Goal: Information Seeking & Learning: Learn about a topic

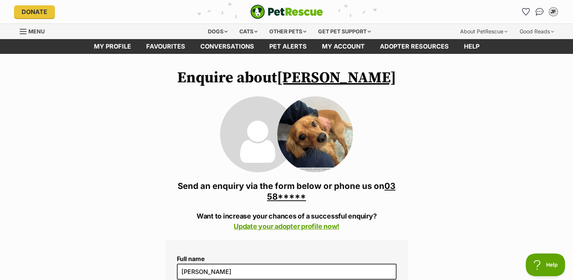
click at [321, 137] on img at bounding box center [315, 134] width 76 height 76
click at [105, 41] on link "My profile" at bounding box center [112, 46] width 52 height 15
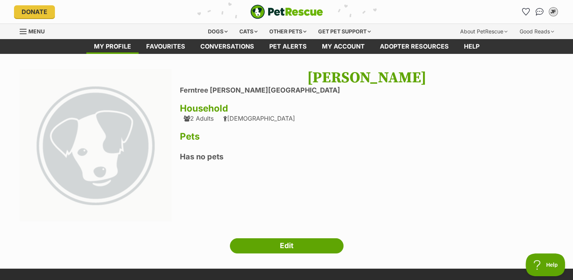
click at [199, 119] on div "2 Adults" at bounding box center [199, 118] width 30 height 7
click at [187, 118] on icon at bounding box center [187, 118] width 6 height 6
drag, startPoint x: 200, startPoint y: 119, endPoint x: 191, endPoint y: 119, distance: 8.3
click at [191, 119] on div "2 Adults" at bounding box center [199, 118] width 30 height 7
drag, startPoint x: 305, startPoint y: 242, endPoint x: 288, endPoint y: 244, distance: 17.2
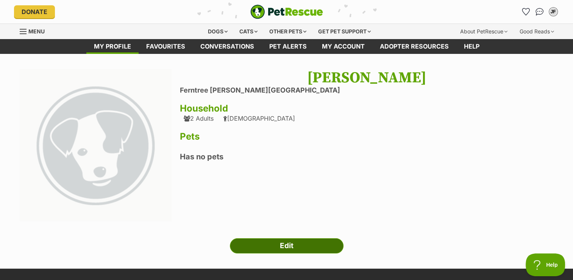
click at [288, 244] on link "Edit" at bounding box center [287, 245] width 114 height 15
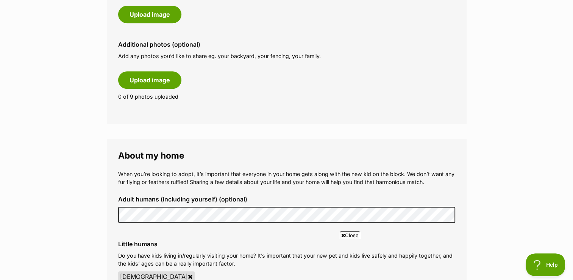
scroll to position [469, 0]
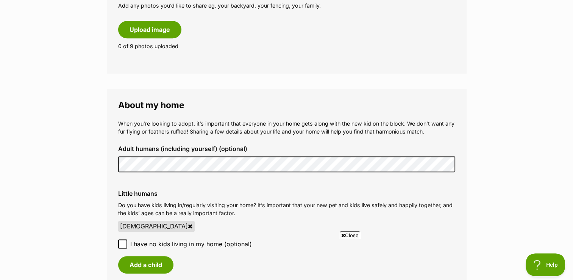
click at [153, 150] on div "Adult humans (including yourself) (optional)" at bounding box center [286, 158] width 349 height 39
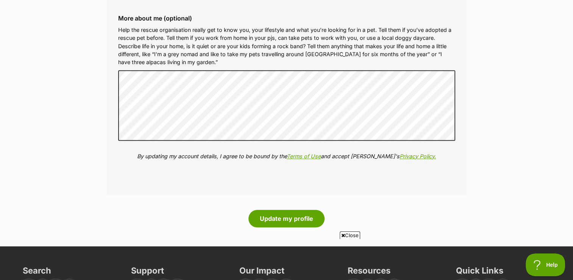
scroll to position [867, 0]
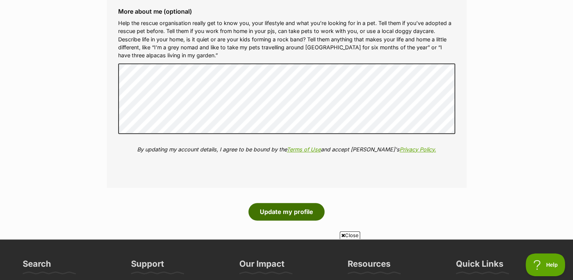
click at [313, 216] on button "Update my profile" at bounding box center [287, 211] width 76 height 17
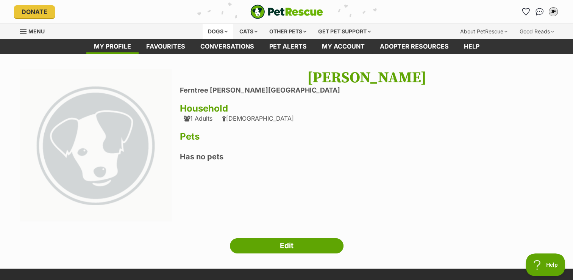
click at [217, 33] on div "Dogs" at bounding box center [218, 31] width 30 height 15
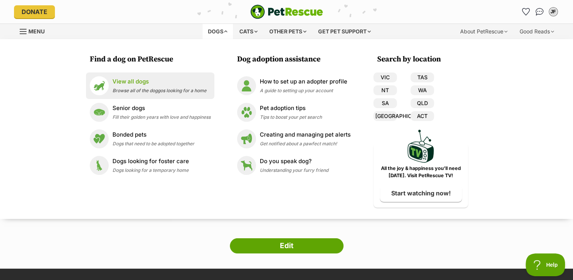
click at [170, 88] on span "Browse all of the doggos looking for a home" at bounding box center [160, 91] width 94 height 6
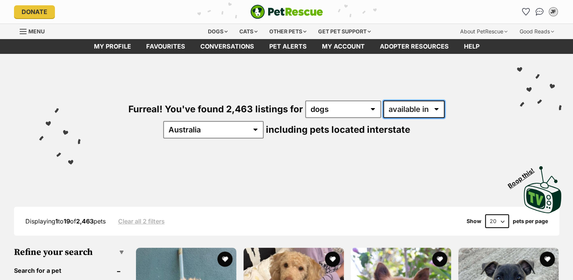
click at [386, 110] on select "available in located in" at bounding box center [413, 108] width 61 height 17
select select "disabled"
click at [383, 100] on select "available in located in" at bounding box center [413, 108] width 61 height 17
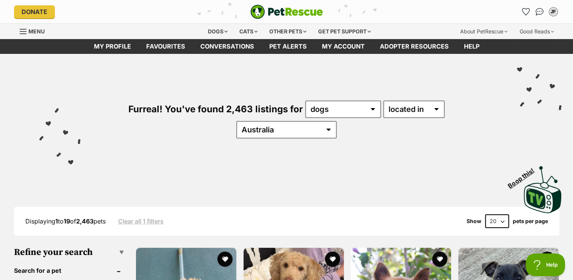
select select "VIC"
click at [337, 121] on select "[GEOGRAPHIC_DATA] [GEOGRAPHIC_DATA] [GEOGRAPHIC_DATA] [GEOGRAPHIC_DATA] [GEOGRA…" at bounding box center [286, 129] width 100 height 17
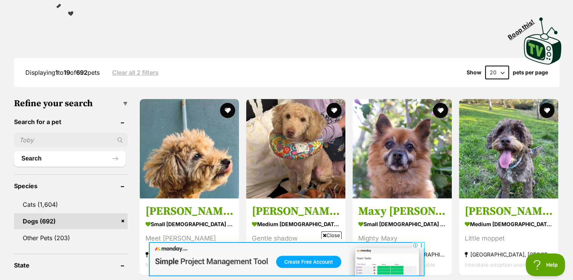
scroll to position [152, 0]
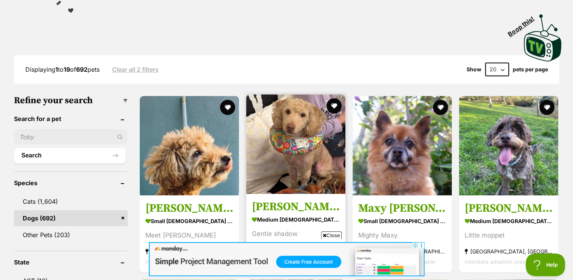
click at [273, 199] on h3 "[PERSON_NAME]" at bounding box center [296, 206] width 88 height 14
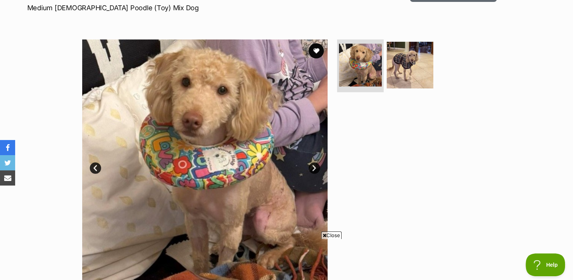
scroll to position [121, 0]
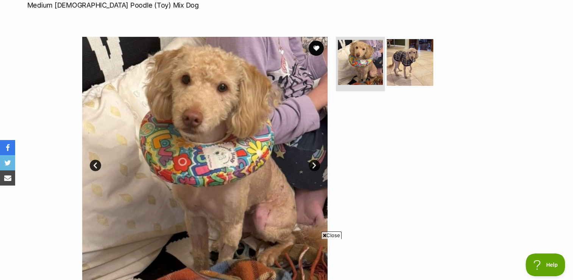
click at [372, 65] on img at bounding box center [360, 62] width 45 height 45
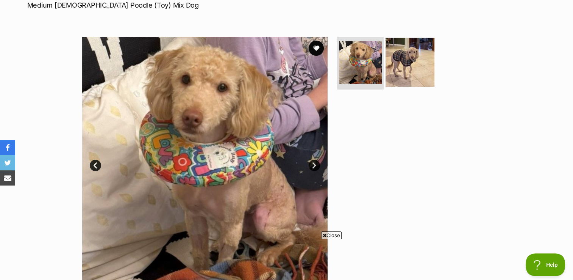
click at [392, 69] on img at bounding box center [410, 62] width 49 height 49
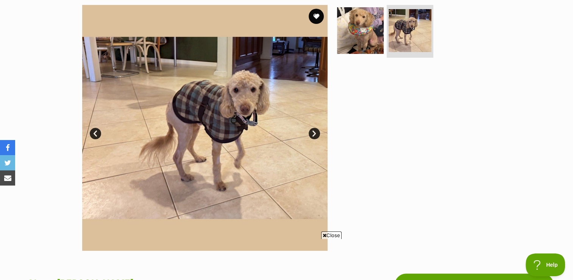
scroll to position [155, 0]
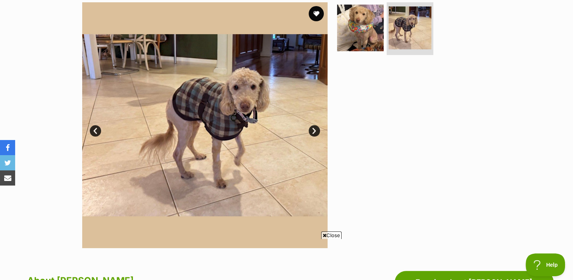
click at [197, 108] on img at bounding box center [204, 124] width 245 height 245
click at [313, 128] on link "Next" at bounding box center [314, 130] width 11 height 11
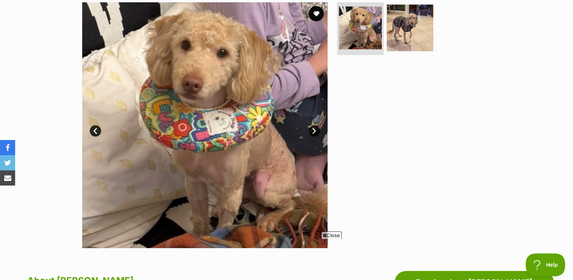
click at [313, 128] on link "Next" at bounding box center [314, 130] width 11 height 11
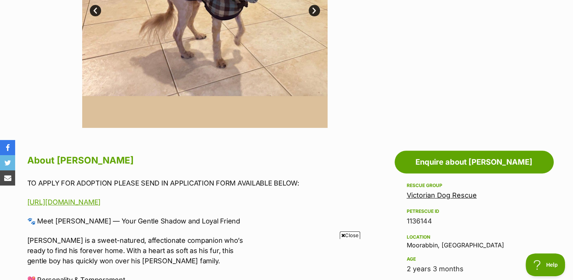
scroll to position [267, 0]
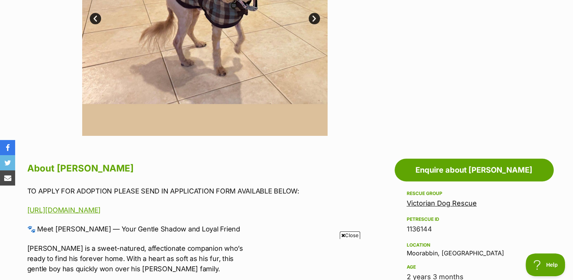
click at [473, 205] on link "Victorian Dog Rescue" at bounding box center [442, 203] width 70 height 8
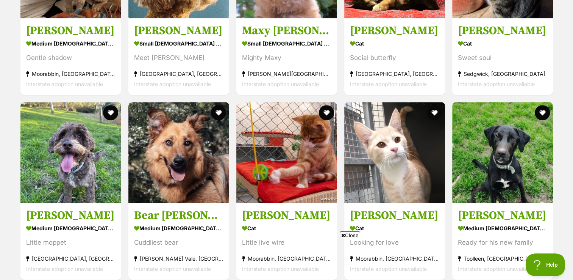
scroll to position [913, 0]
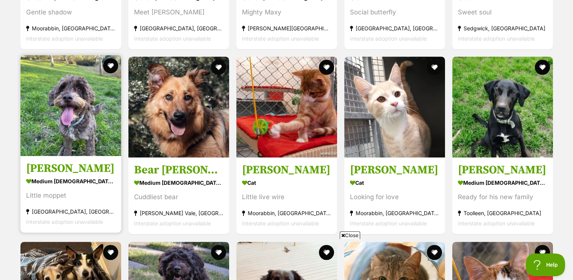
click at [41, 123] on img at bounding box center [70, 105] width 101 height 101
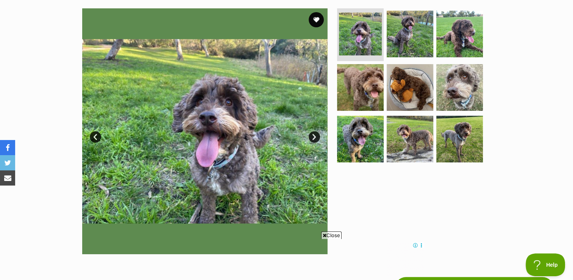
scroll to position [142, 0]
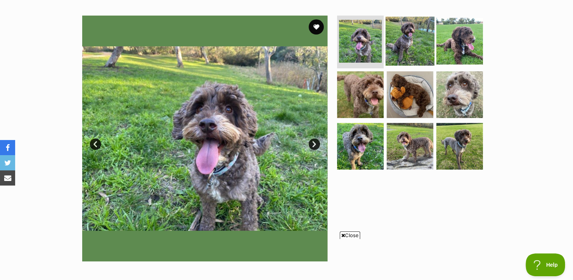
click at [402, 36] on img at bounding box center [410, 40] width 49 height 49
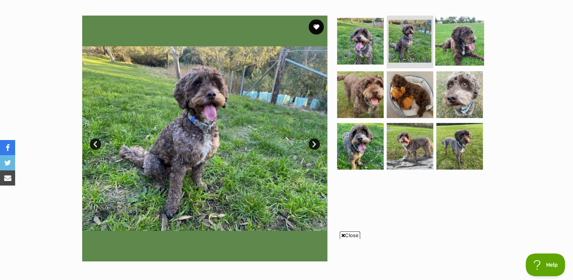
click at [450, 37] on img at bounding box center [459, 40] width 49 height 49
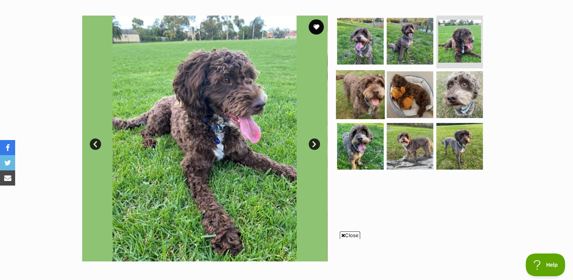
click at [355, 98] on img at bounding box center [360, 94] width 49 height 49
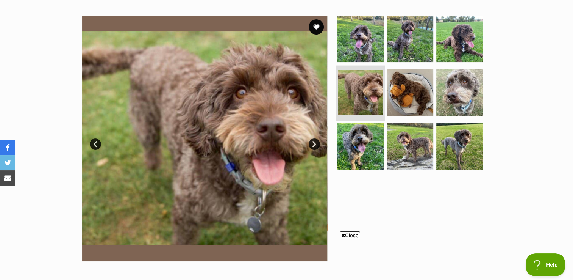
click at [383, 95] on li at bounding box center [360, 94] width 49 height 56
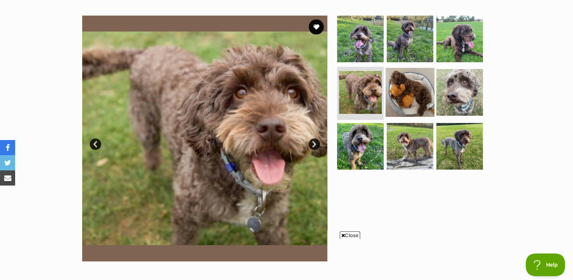
click at [407, 86] on img at bounding box center [410, 92] width 49 height 49
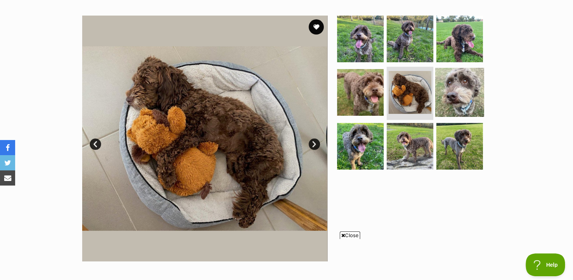
click at [459, 78] on img at bounding box center [459, 92] width 49 height 49
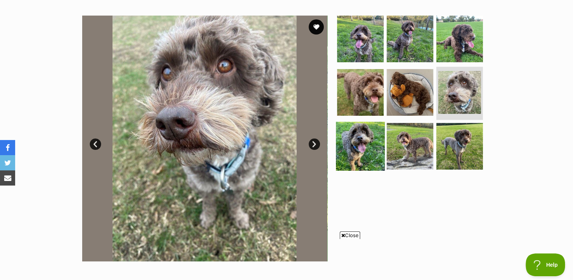
click at [367, 154] on img at bounding box center [360, 146] width 49 height 49
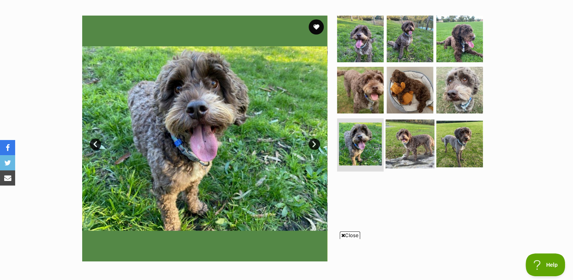
click at [414, 143] on img at bounding box center [410, 143] width 49 height 49
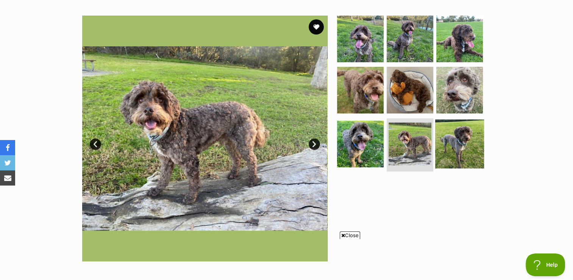
click at [452, 143] on img at bounding box center [459, 143] width 49 height 49
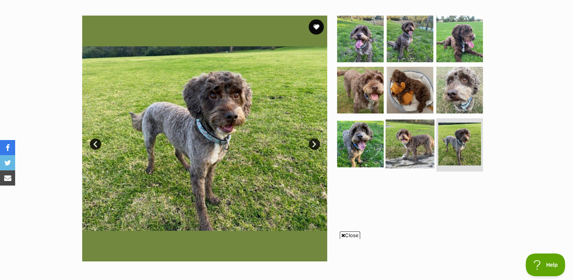
click at [410, 138] on img at bounding box center [410, 143] width 49 height 49
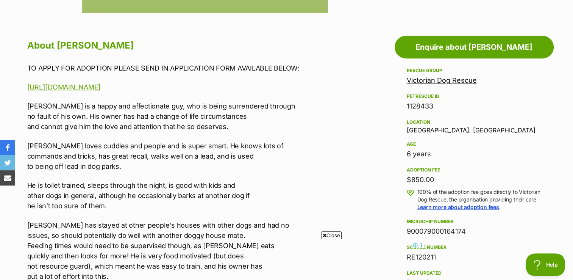
scroll to position [400, 0]
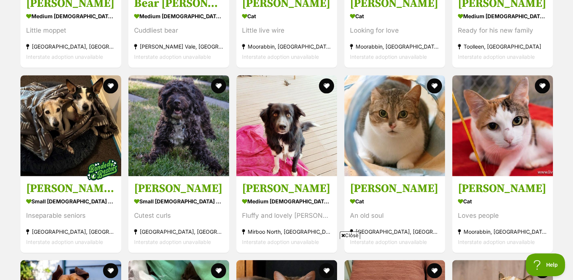
scroll to position [1095, 0]
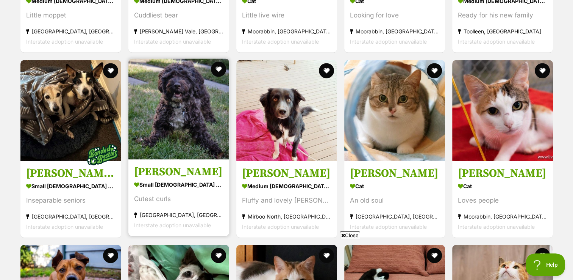
click at [186, 156] on img at bounding box center [178, 108] width 101 height 101
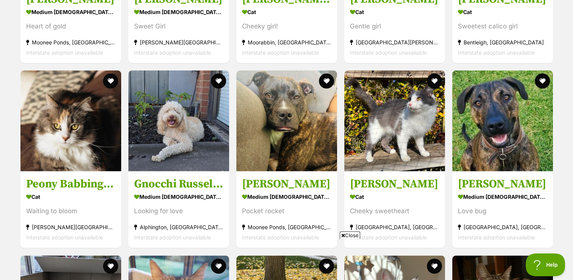
scroll to position [1459, 0]
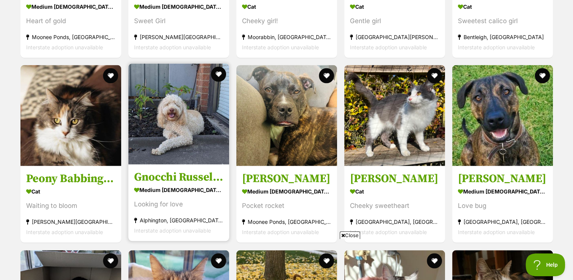
click at [161, 141] on img at bounding box center [178, 114] width 101 height 101
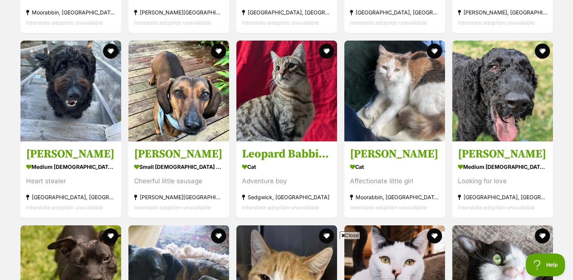
scroll to position [2226, 0]
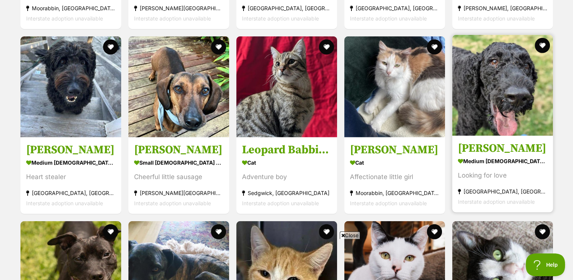
click at [479, 105] on img at bounding box center [502, 85] width 101 height 101
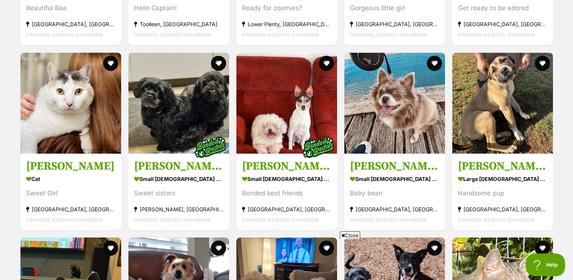
scroll to position [2619, 0]
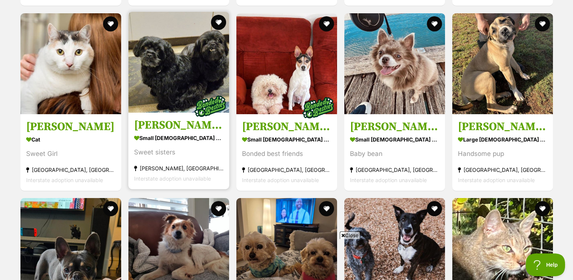
click at [179, 86] on img at bounding box center [178, 62] width 101 height 101
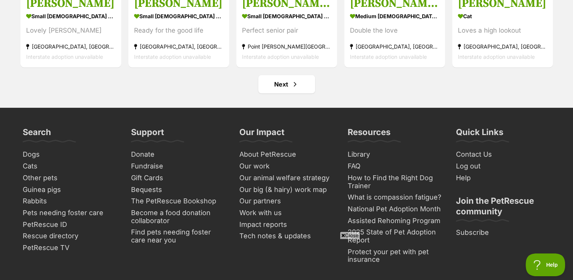
scroll to position [2937, 0]
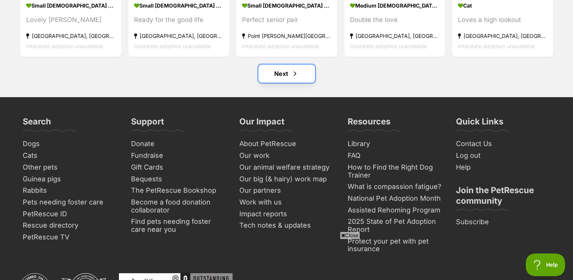
click at [281, 79] on link "Next" at bounding box center [286, 73] width 57 height 18
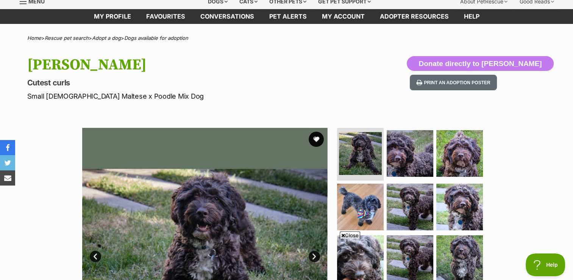
scroll to position [24, 0]
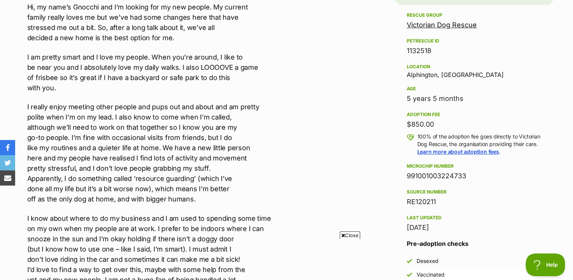
scroll to position [733, 0]
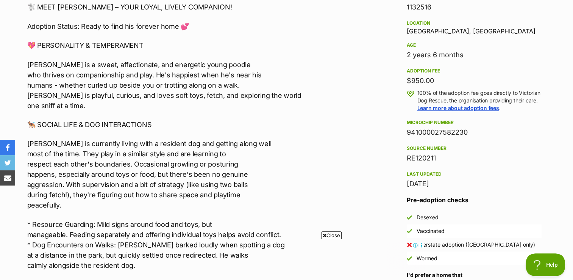
scroll to position [733, 0]
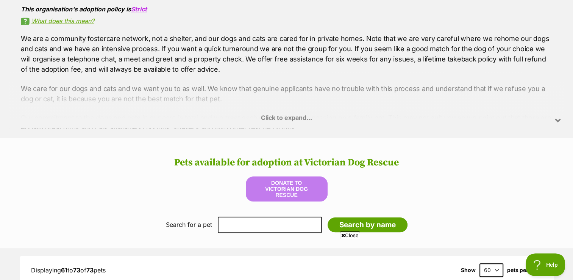
scroll to position [733, 0]
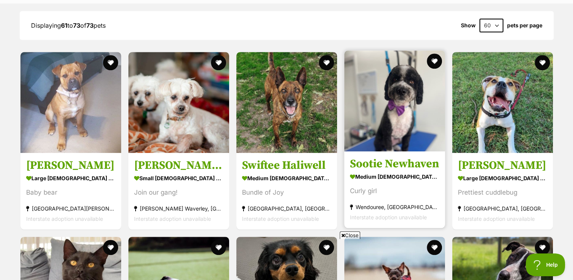
click at [414, 113] on img at bounding box center [394, 100] width 101 height 101
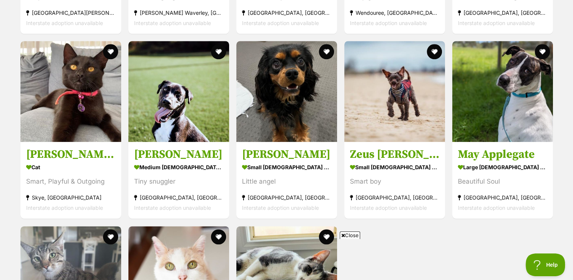
scroll to position [933, 0]
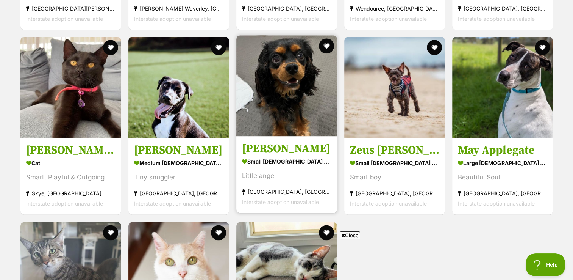
click at [304, 120] on img at bounding box center [286, 85] width 101 height 101
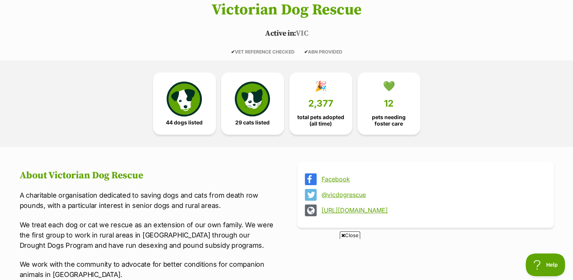
scroll to position [141, 0]
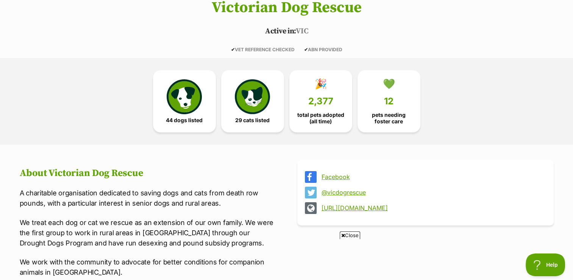
click at [554, 61] on div "44 dogs listed 29 cats listed 🎉 2,377 total pets adopted (all time) 💚 12 pets n…" at bounding box center [286, 101] width 573 height 86
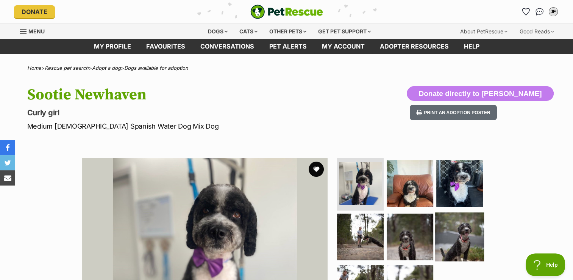
click at [458, 220] on img at bounding box center [459, 236] width 49 height 49
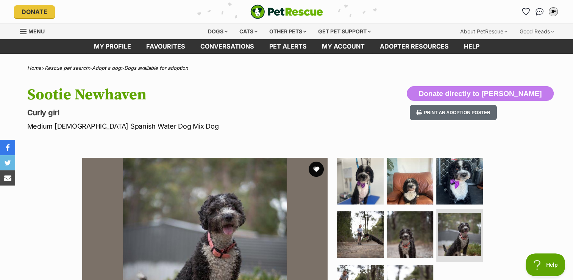
click at [573, 223] on div "Available 6 of 8 images 6 of 8 images 6 of 8 images 6 of 8 images 6 of 8 images…" at bounding box center [286, 274] width 573 height 257
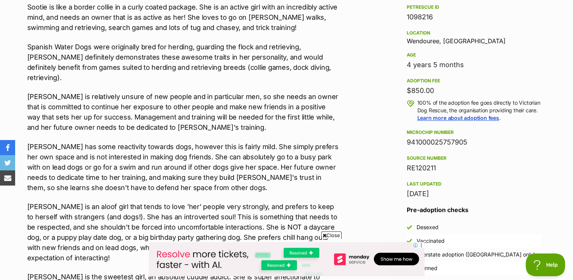
scroll to position [733, 0]
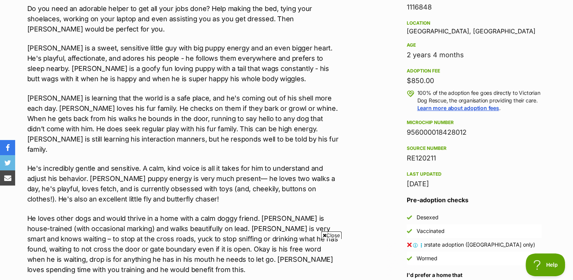
scroll to position [733, 0]
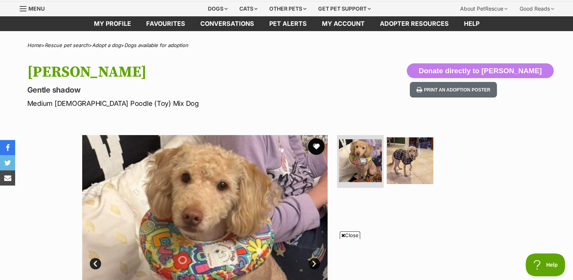
click at [313, 144] on button "favourite" at bounding box center [316, 146] width 17 height 17
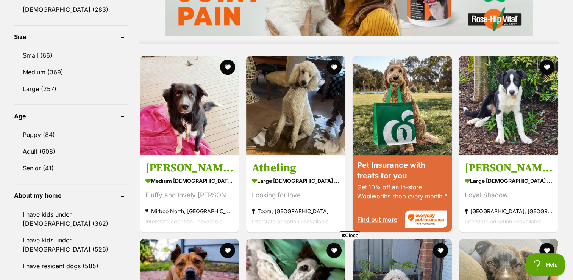
scroll to position [716, 0]
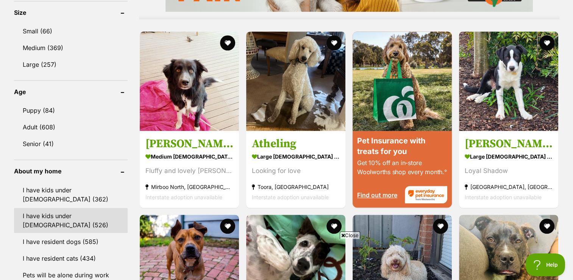
click at [102, 208] on link "I have kids under 12 years old (526)" at bounding box center [71, 220] width 114 height 25
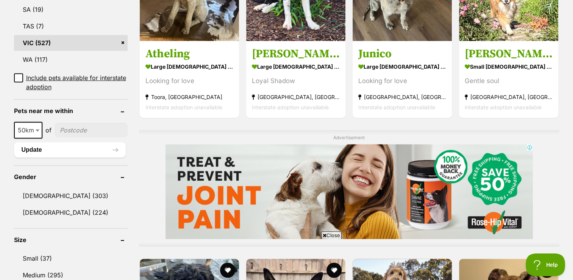
scroll to position [733, 0]
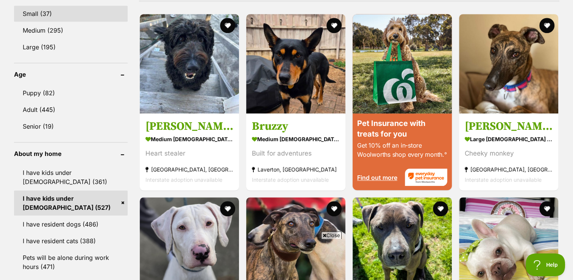
click at [29, 11] on link "Small (37)" at bounding box center [71, 14] width 114 height 16
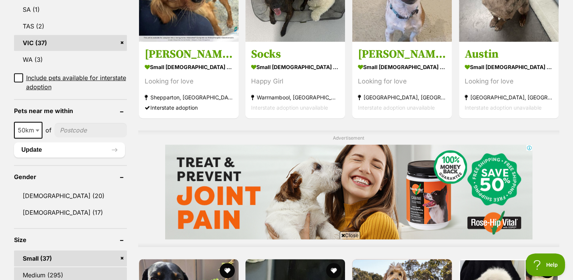
click at [45, 271] on link "Medium (295)" at bounding box center [70, 275] width 113 height 16
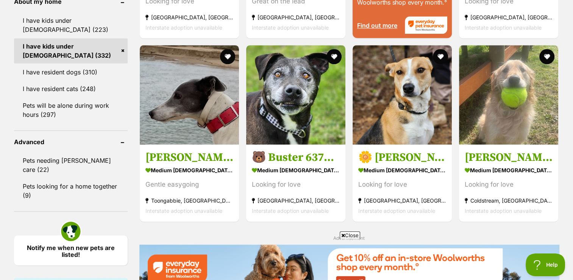
scroll to position [891, 0]
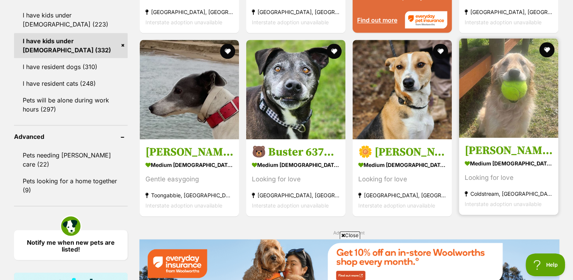
click at [502, 104] on img at bounding box center [508, 87] width 99 height 99
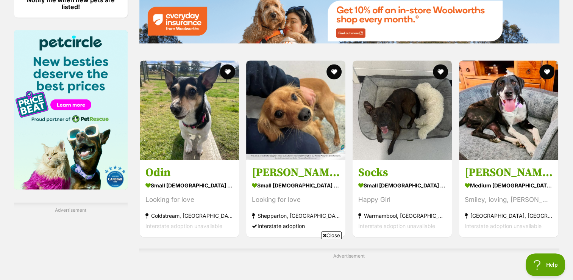
scroll to position [1143, 0]
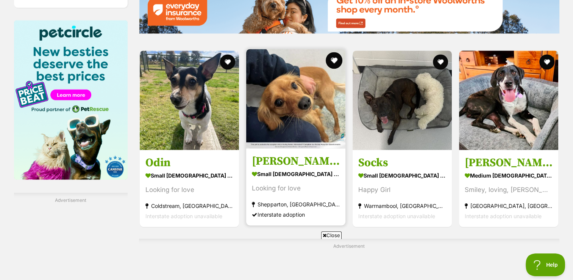
click at [328, 64] on button "favourite" at bounding box center [334, 60] width 17 height 17
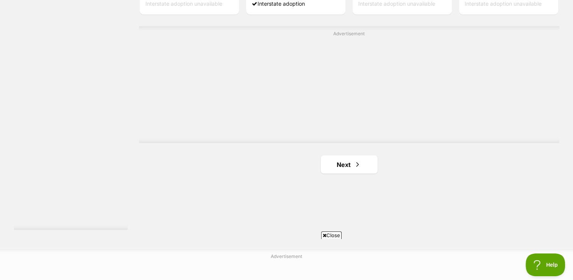
scroll to position [1360, 0]
click at [334, 163] on link "Next" at bounding box center [349, 159] width 57 height 18
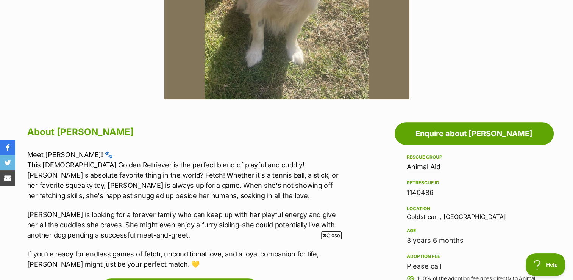
scroll to position [59, 0]
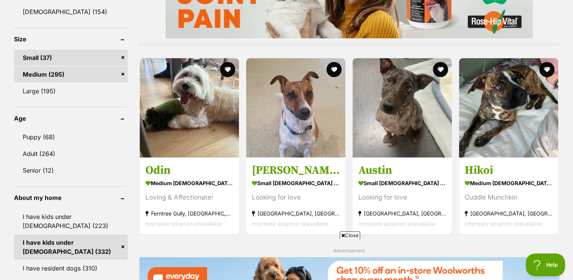
scroll to position [696, 0]
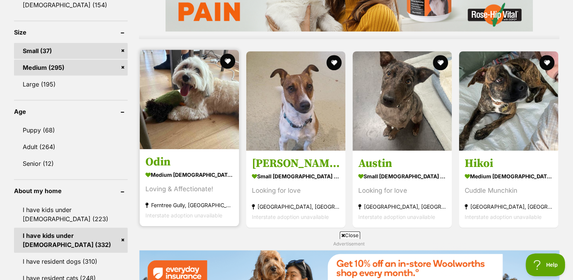
click at [220, 87] on img at bounding box center [189, 99] width 99 height 99
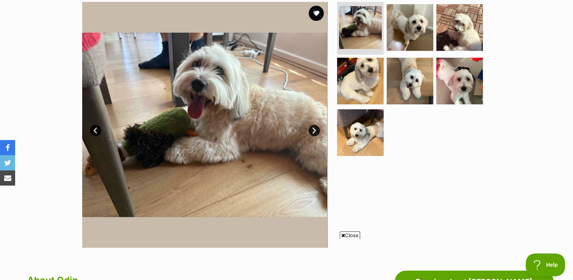
scroll to position [144, 0]
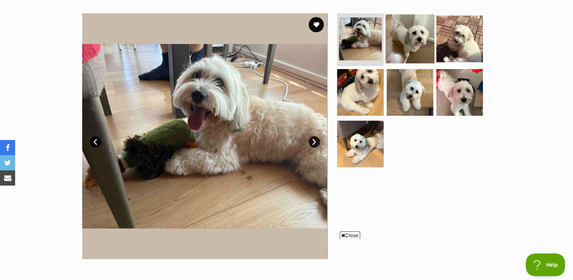
click at [390, 21] on img at bounding box center [410, 38] width 49 height 49
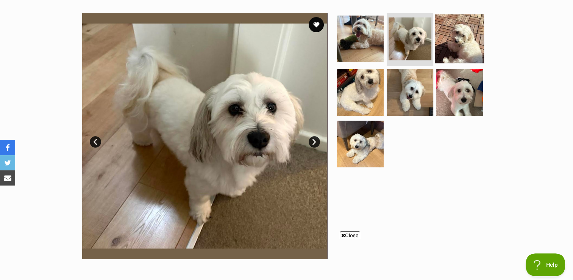
click at [446, 21] on img at bounding box center [459, 38] width 49 height 49
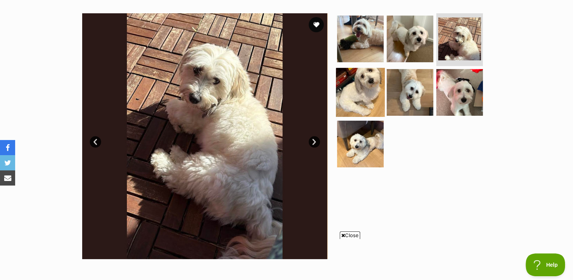
click at [369, 92] on img at bounding box center [360, 92] width 49 height 49
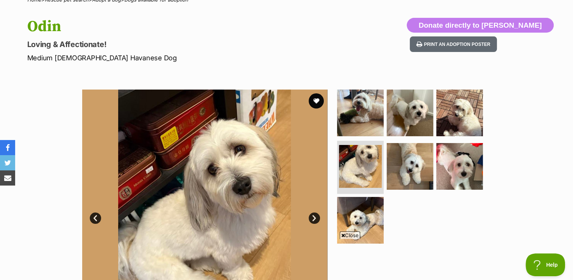
scroll to position [313, 0]
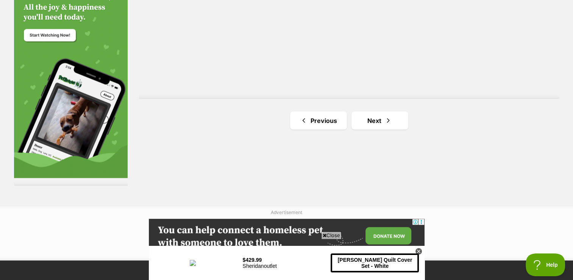
scroll to position [1419, 0]
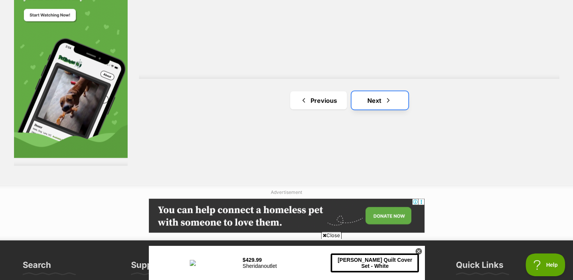
click at [371, 103] on link "Next" at bounding box center [380, 100] width 57 height 18
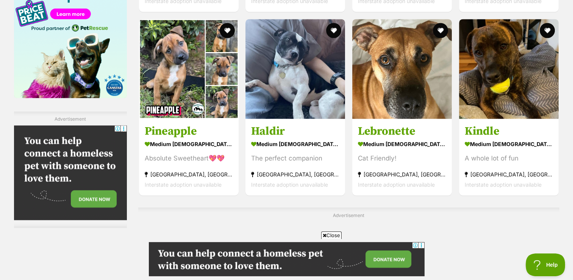
scroll to position [1467, 0]
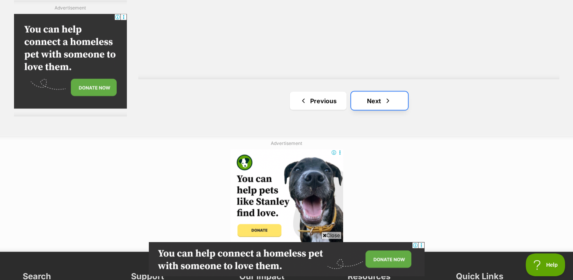
click at [364, 105] on link "Next" at bounding box center [379, 101] width 57 height 18
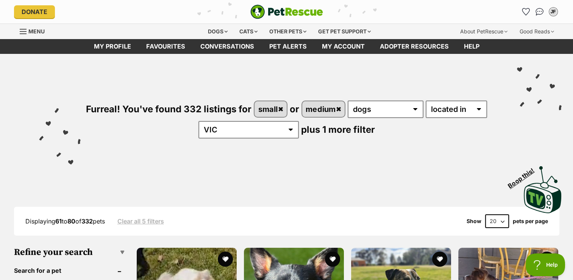
click at [496, 218] on select "20 40 60" at bounding box center [497, 221] width 24 height 14
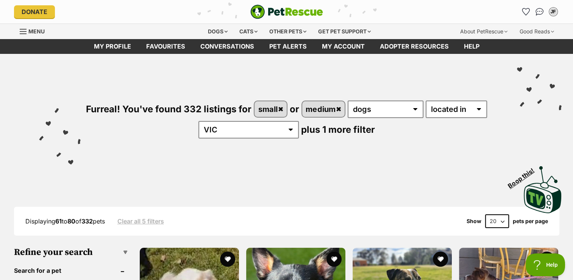
select select "60"
click at [485, 214] on select "20 40 60" at bounding box center [497, 221] width 24 height 14
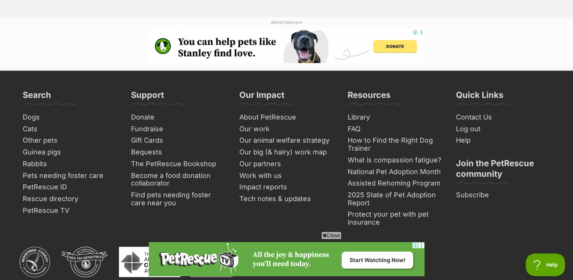
scroll to position [3747, 0]
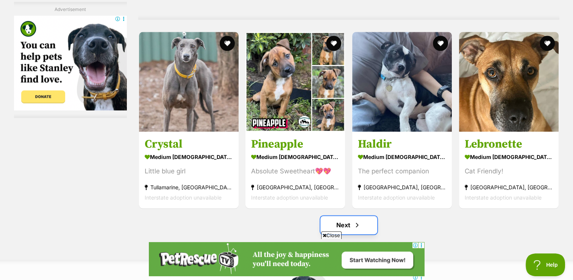
click at [358, 229] on span "Next page" at bounding box center [357, 224] width 8 height 9
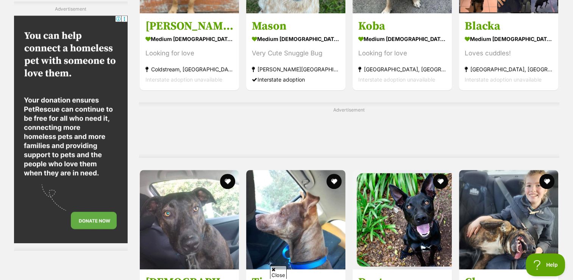
scroll to position [3669, 0]
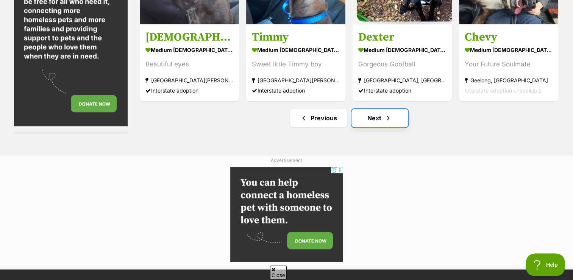
click at [369, 127] on link "Next" at bounding box center [380, 118] width 57 height 18
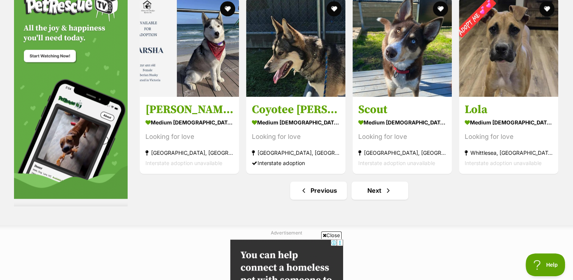
scroll to position [3776, 0]
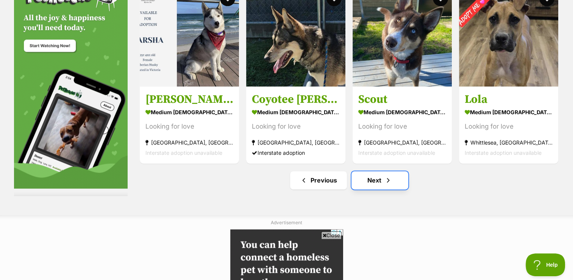
click at [368, 186] on link "Next" at bounding box center [380, 180] width 57 height 18
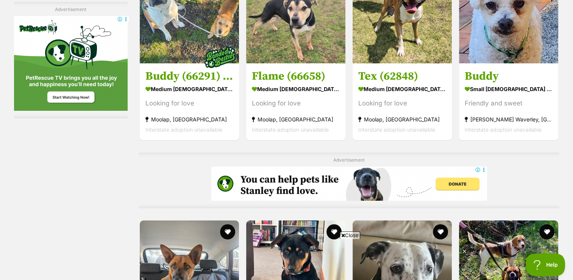
scroll to position [3179, 0]
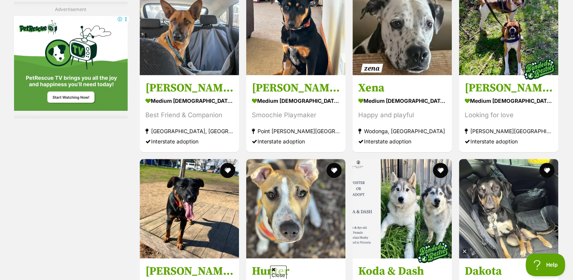
drag, startPoint x: 572, startPoint y: 214, endPoint x: 575, endPoint y: 199, distance: 15.5
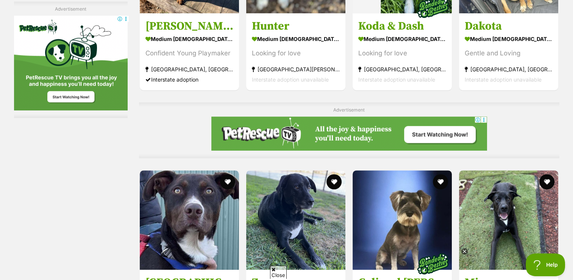
scroll to position [3669, 0]
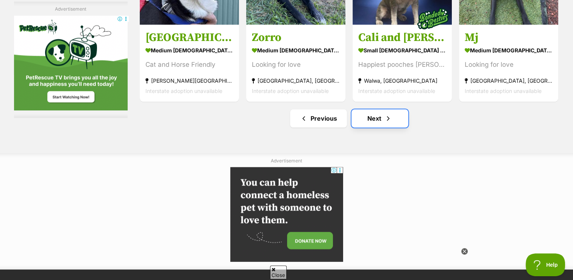
click at [385, 115] on span "Next page" at bounding box center [389, 118] width 8 height 9
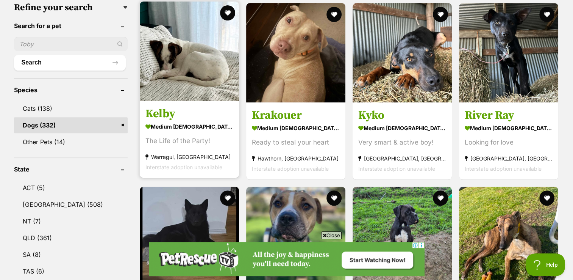
click at [169, 54] on img at bounding box center [189, 51] width 99 height 99
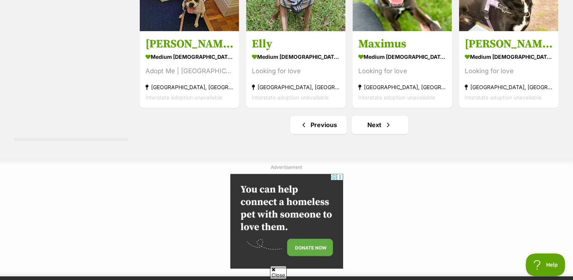
scroll to position [3621, 0]
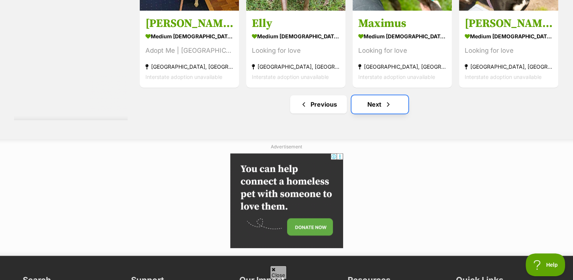
click at [381, 103] on link "Next" at bounding box center [380, 104] width 57 height 18
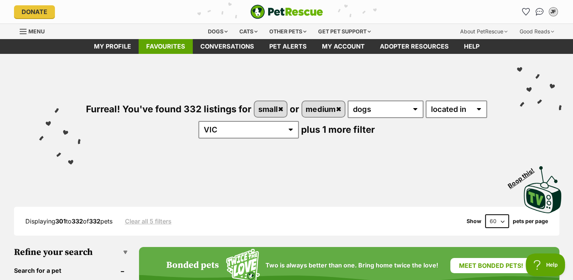
click at [166, 46] on link "Favourites" at bounding box center [166, 46] width 54 height 15
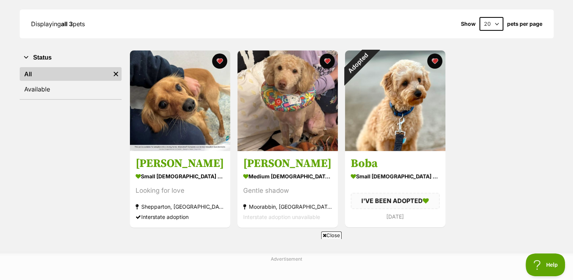
scroll to position [111, 0]
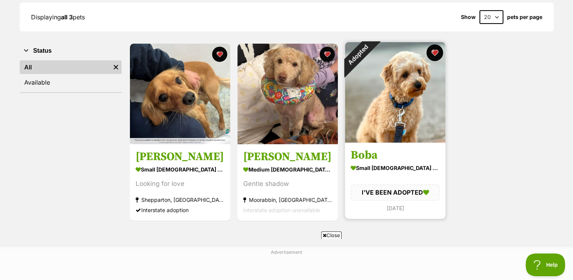
click at [437, 55] on button "favourite" at bounding box center [435, 52] width 17 height 17
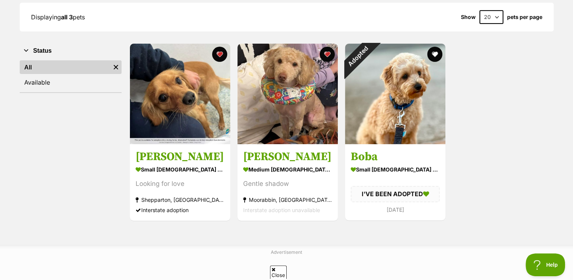
scroll to position [0, 0]
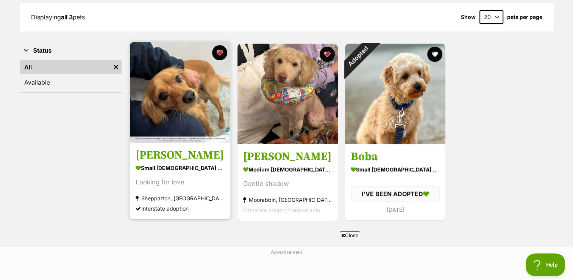
click at [210, 105] on img at bounding box center [180, 92] width 100 height 100
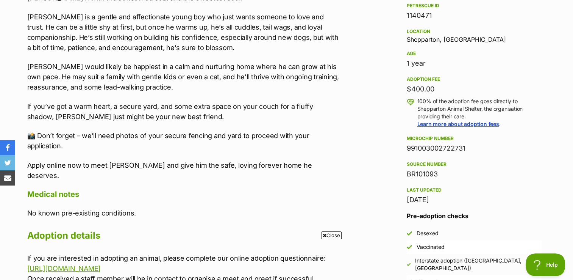
scroll to position [477, 0]
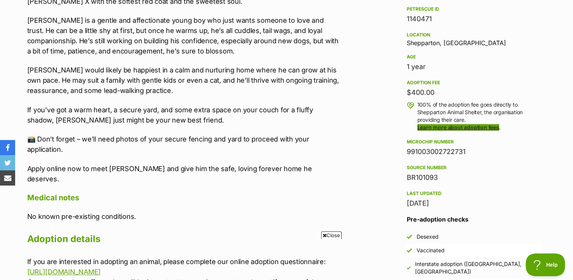
click at [492, 130] on link "Learn more about adoption fees" at bounding box center [458, 127] width 82 height 6
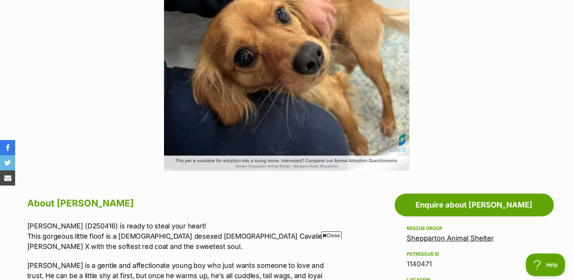
click at [464, 240] on link "Shepparton Animal Shelter" at bounding box center [450, 238] width 87 height 8
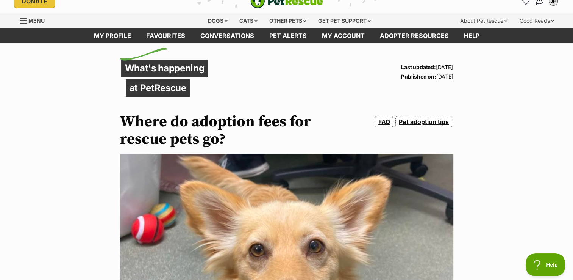
scroll to position [9, 0]
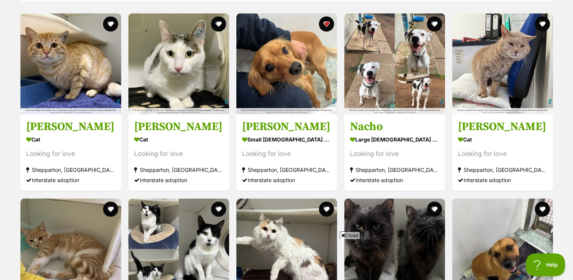
scroll to position [730, 0]
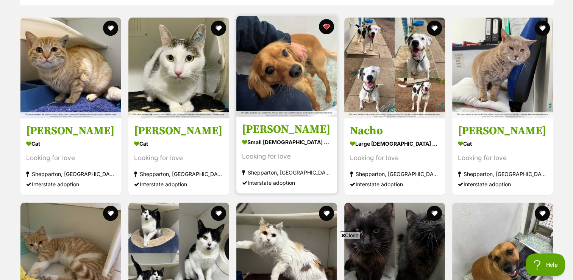
click at [288, 83] on img at bounding box center [286, 66] width 101 height 101
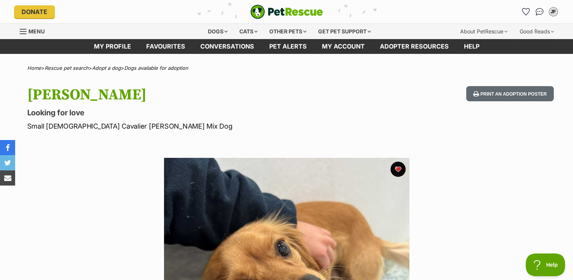
drag, startPoint x: 572, startPoint y: 54, endPoint x: 573, endPoint y: 75, distance: 20.8
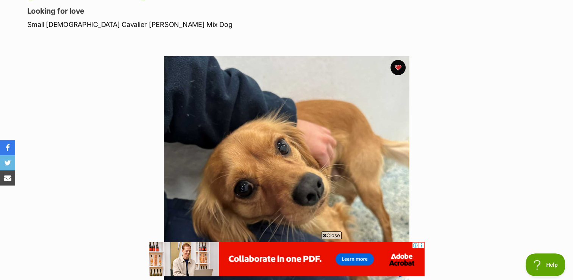
scroll to position [117, 0]
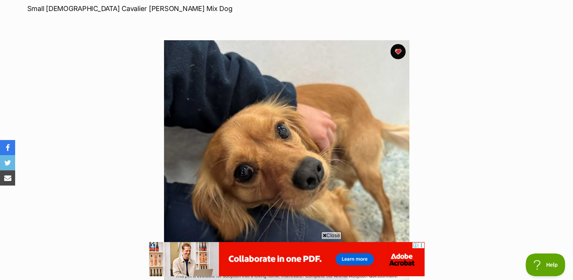
click at [477, 97] on section "Available 1 of 1 images Next Prev 1" at bounding box center [287, 157] width 432 height 257
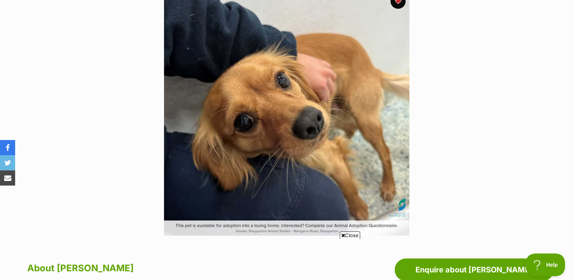
scroll to position [166, 0]
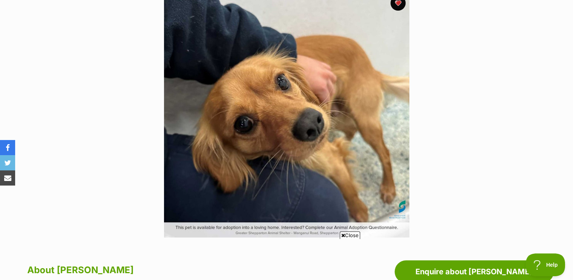
click at [293, 139] on img at bounding box center [286, 114] width 245 height 245
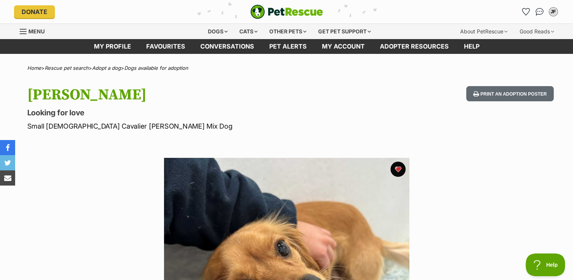
click at [572, 181] on div "Available 1 of 1 images Next Prev 1" at bounding box center [286, 274] width 573 height 257
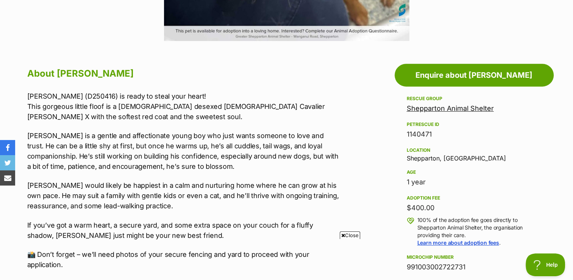
scroll to position [367, 0]
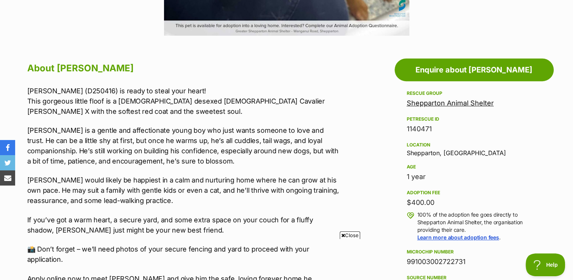
click at [343, 235] on icon at bounding box center [343, 235] width 4 height 5
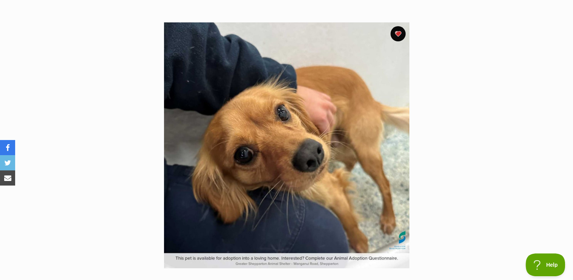
scroll to position [146, 0]
